Goal: Task Accomplishment & Management: Use online tool/utility

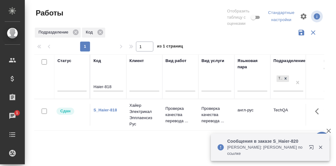
click at [284, 141] on p "Сообщения в заказе S_Haier-820" at bounding box center [266, 141] width 78 height 6
click at [265, 141] on p "Сообщения в заказе S_Haier-820" at bounding box center [266, 141] width 78 height 6
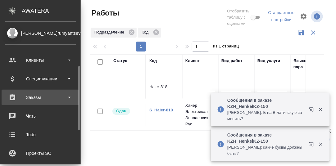
scroll to position [62, 0]
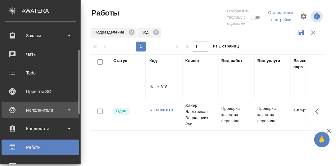
click at [32, 108] on div "Исполнители" at bounding box center [40, 109] width 71 height 9
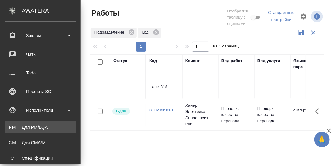
click at [38, 126] on div "Для PM/LQA" at bounding box center [40, 127] width 65 height 6
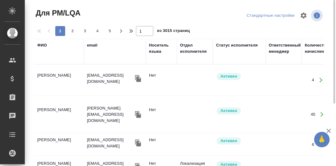
click at [41, 46] on div "ФИО" at bounding box center [42, 45] width 10 height 6
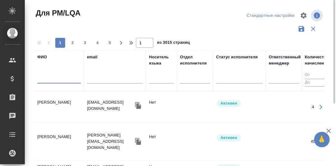
click at [49, 81] on input "text" at bounding box center [58, 80] width 43 height 8
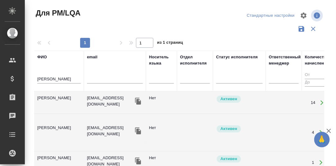
click at [70, 98] on td "Алилекова Валерия" at bounding box center [59, 103] width 50 height 22
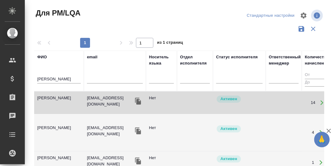
click at [70, 99] on td "Алилекова Валерия" at bounding box center [59, 103] width 50 height 22
click at [69, 98] on td "Алилекова Валерия" at bounding box center [59, 103] width 50 height 22
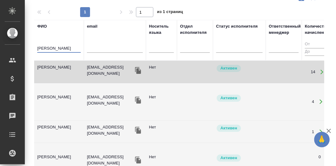
drag, startPoint x: 67, startPoint y: 47, endPoint x: 25, endPoint y: 47, distance: 41.3
click at [26, 48] on div "Для PM/LQA Стандартные настройки 1 1 из 1 страниц ФИО Алилекова email Носитель …" at bounding box center [180, 107] width 311 height 277
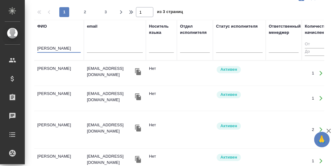
type input "Горохова"
click at [62, 69] on td "Горохова Александра" at bounding box center [59, 73] width 50 height 22
click at [63, 69] on td "Горохова Александра" at bounding box center [59, 73] width 50 height 22
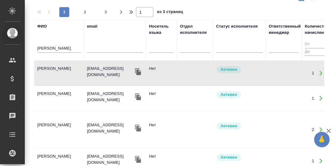
click at [67, 68] on td "Горохова Александра" at bounding box center [59, 73] width 50 height 22
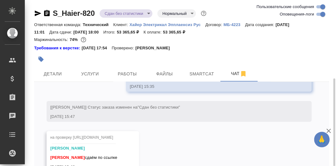
scroll to position [44, 0]
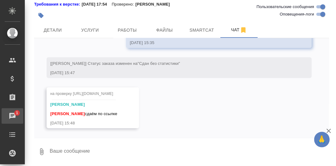
click at [12, 114] on div "Чаты" at bounding box center [5, 115] width 16 height 9
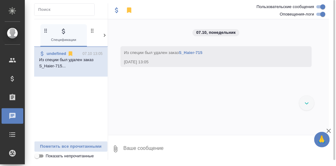
click at [104, 37] on icon at bounding box center [104, 35] width 6 height 6
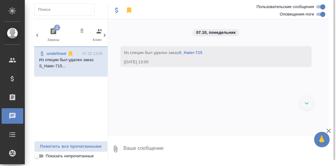
scroll to position [0, 61]
click at [51, 31] on icon "button" at bounding box center [50, 31] width 6 height 6
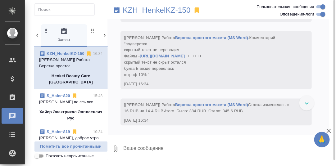
scroll to position [2684, 0]
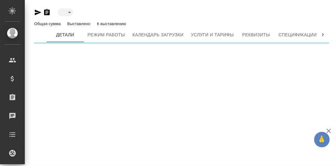
type input "active"
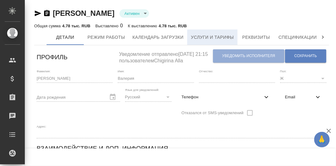
click at [204, 36] on span "Услуги и тарифы" at bounding box center [212, 38] width 43 height 8
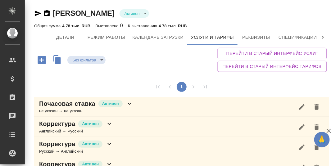
scroll to position [36, 0]
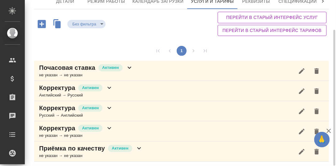
click at [109, 87] on icon at bounding box center [109, 88] width 4 height 2
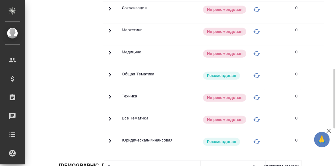
scroll to position [98, 0]
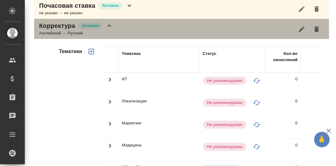
drag, startPoint x: 111, startPoint y: 26, endPoint x: 114, endPoint y: 30, distance: 5.3
click at [111, 27] on icon at bounding box center [108, 25] width 7 height 7
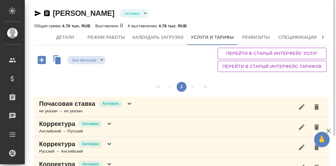
scroll to position [36, 0]
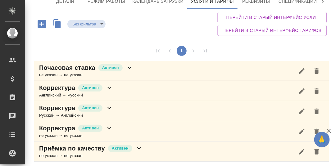
click at [110, 109] on icon at bounding box center [108, 107] width 7 height 7
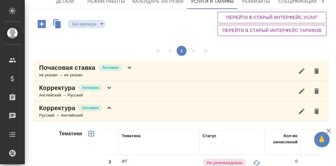
click at [111, 108] on icon at bounding box center [108, 107] width 7 height 7
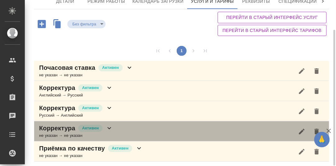
click at [110, 125] on icon at bounding box center [108, 127] width 7 height 7
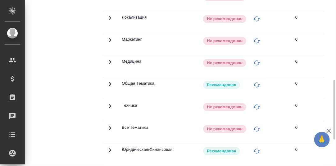
scroll to position [98, 0]
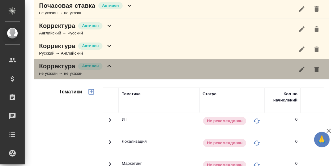
click at [109, 67] on icon at bounding box center [108, 65] width 7 height 7
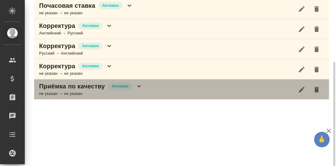
click at [140, 85] on icon at bounding box center [139, 86] width 4 height 2
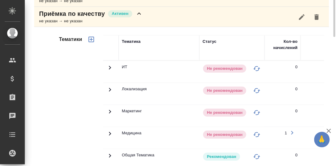
scroll to position [78, 0]
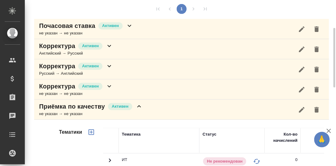
click at [139, 105] on icon at bounding box center [138, 106] width 7 height 7
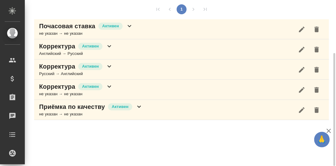
scroll to position [0, 0]
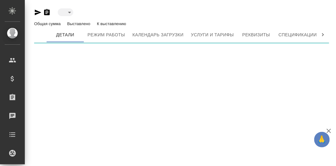
type input "active"
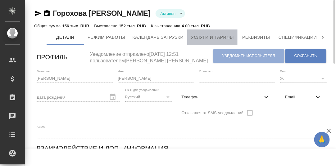
click at [200, 41] on span "Услуги и тарифы" at bounding box center [212, 38] width 43 height 8
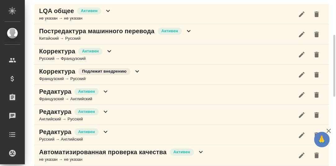
scroll to position [62, 0]
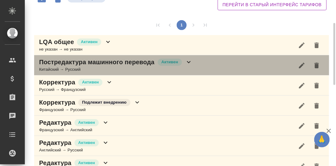
click at [187, 62] on icon at bounding box center [188, 61] width 7 height 7
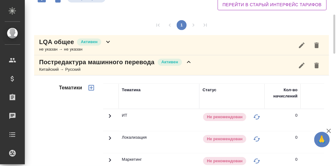
click at [188, 63] on icon at bounding box center [188, 61] width 7 height 7
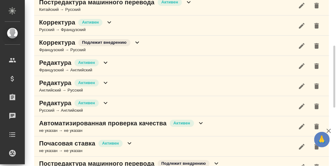
scroll to position [0, 0]
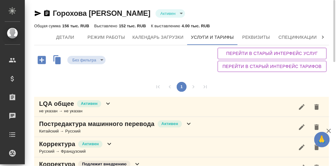
click at [321, 37] on icon at bounding box center [323, 37] width 6 height 6
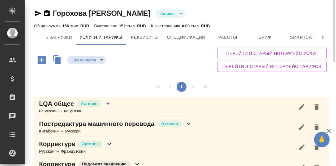
scroll to position [0, 190]
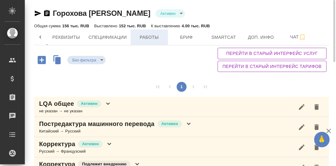
click at [146, 39] on span "Работы" at bounding box center [149, 38] width 30 height 8
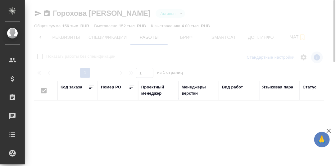
checkbox input "false"
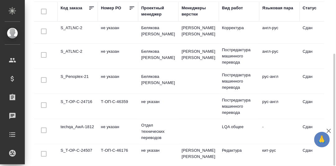
click at [73, 26] on td "S_ATLNC-2" at bounding box center [77, 33] width 40 height 22
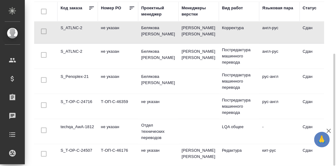
click at [73, 26] on td "S_ATLNC-2" at bounding box center [77, 33] width 40 height 22
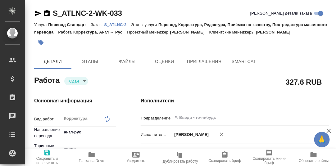
type textarea "x"
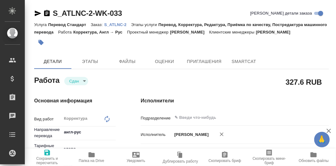
type textarea "x"
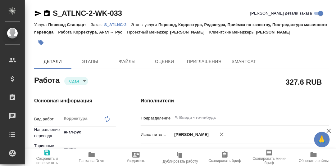
type textarea "x"
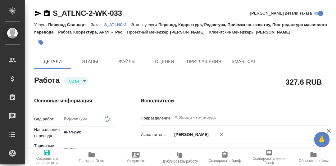
type textarea "x"
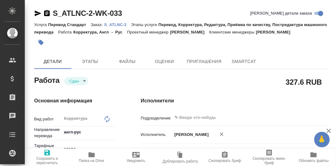
type textarea "x"
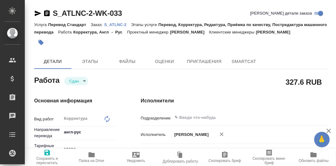
type textarea "x"
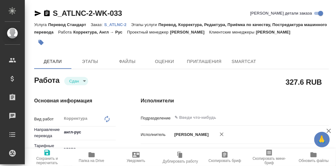
type textarea "x"
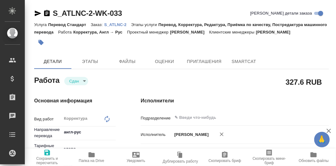
click at [118, 24] on p "S_ATLNC-2" at bounding box center [117, 24] width 27 height 5
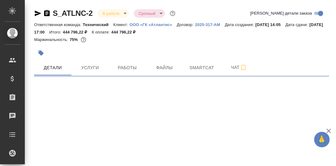
select select "RU"
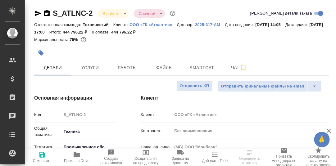
type textarea "x"
click at [204, 68] on span "Smartcat" at bounding box center [202, 68] width 30 height 8
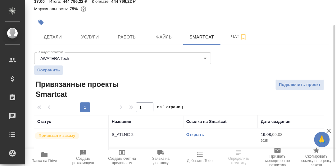
scroll to position [35, 0]
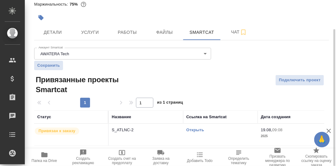
click at [192, 131] on link "Открыть" at bounding box center [195, 130] width 18 height 5
